Goal: Task Accomplishment & Management: Complete application form

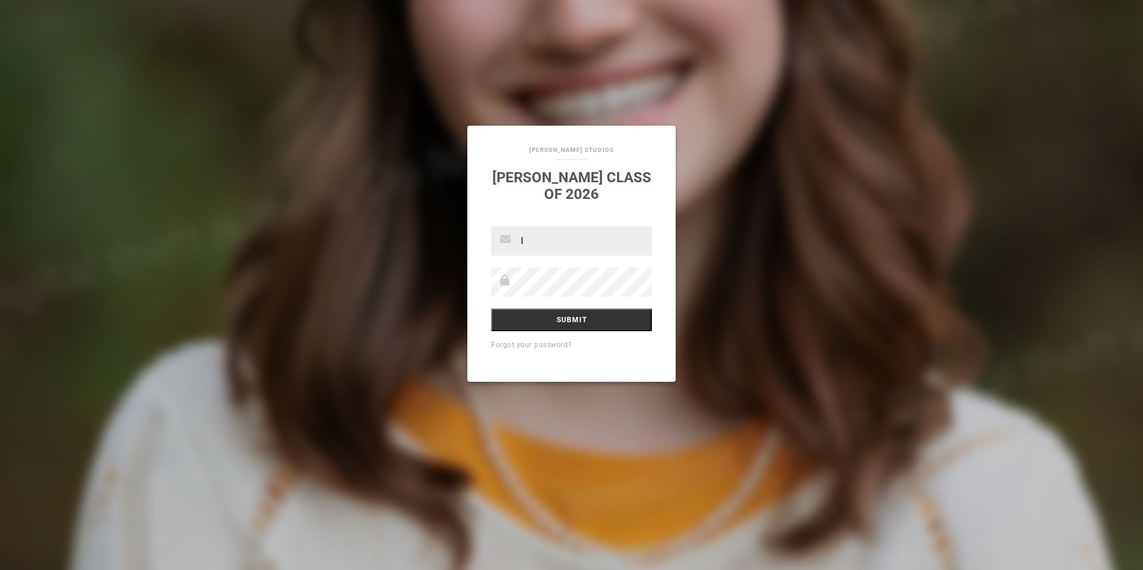
type input "[PERSON_NAME][EMAIL_ADDRESS][DOMAIN_NAME]"
click at [491, 308] on input "Submit" at bounding box center [571, 319] width 161 height 23
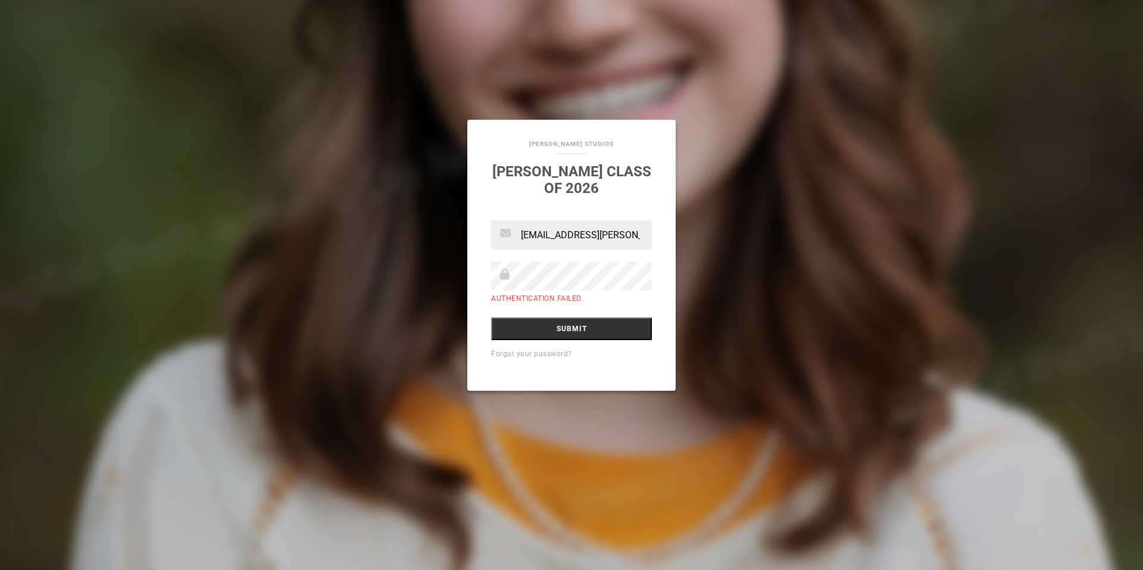
type input "senior2026l.shupe@myactv.net"
click at [491, 317] on input "Submit" at bounding box center [571, 328] width 161 height 23
type input "2026seniorsenior2026l.shupe@myactv.net"
click at [491, 317] on input "Submit" at bounding box center [571, 328] width 161 height 23
click at [564, 240] on input "[EMAIL_ADDRESS][PERSON_NAME][DOMAIN_NAME]" at bounding box center [571, 234] width 161 height 29
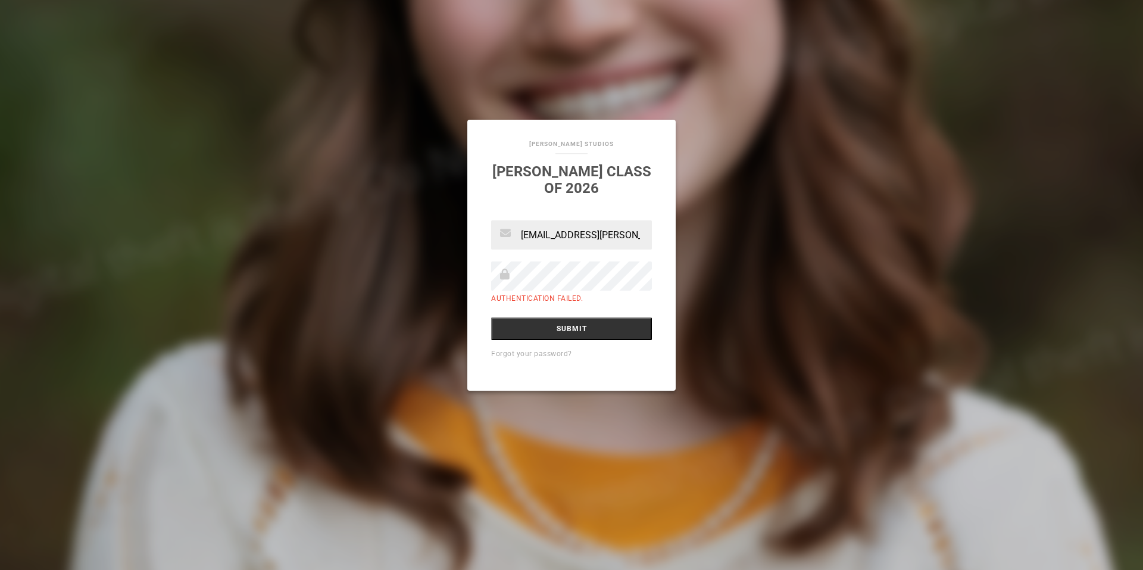
click at [564, 240] on input "2026seniorsenior2026l.shupe@myactv.net" at bounding box center [571, 234] width 161 height 29
type input "[PERSON_NAME][EMAIL_ADDRESS][DOMAIN_NAME]"
click at [491, 317] on input "Submit" at bounding box center [571, 328] width 161 height 23
